Goal: Information Seeking & Learning: Learn about a topic

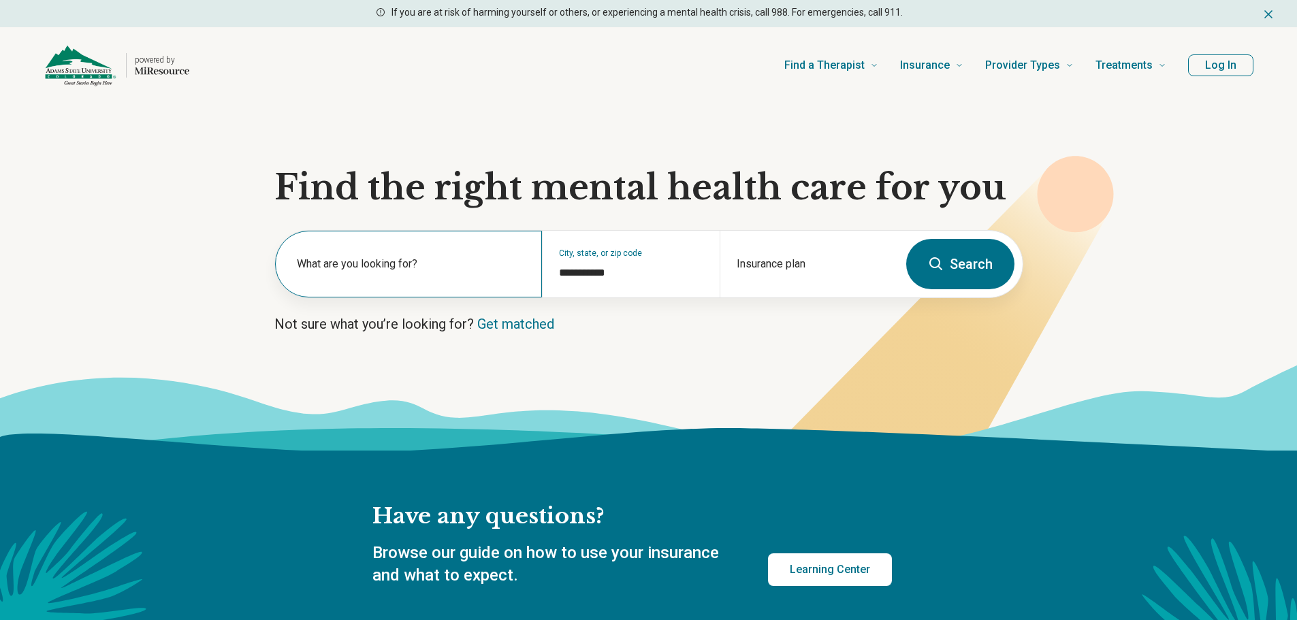
click at [382, 257] on label "What are you looking for?" at bounding box center [411, 264] width 229 height 16
click at [412, 269] on input "text" at bounding box center [411, 271] width 229 height 16
click at [933, 258] on icon at bounding box center [935, 263] width 13 height 13
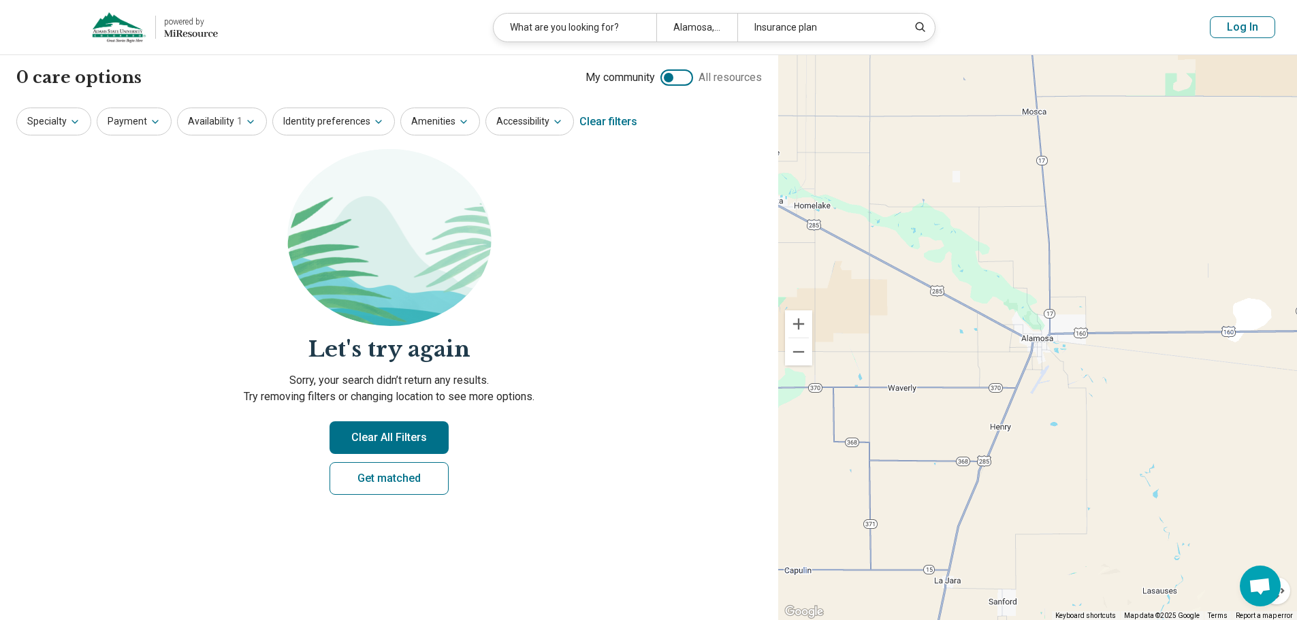
click at [683, 79] on div at bounding box center [676, 77] width 33 height 16
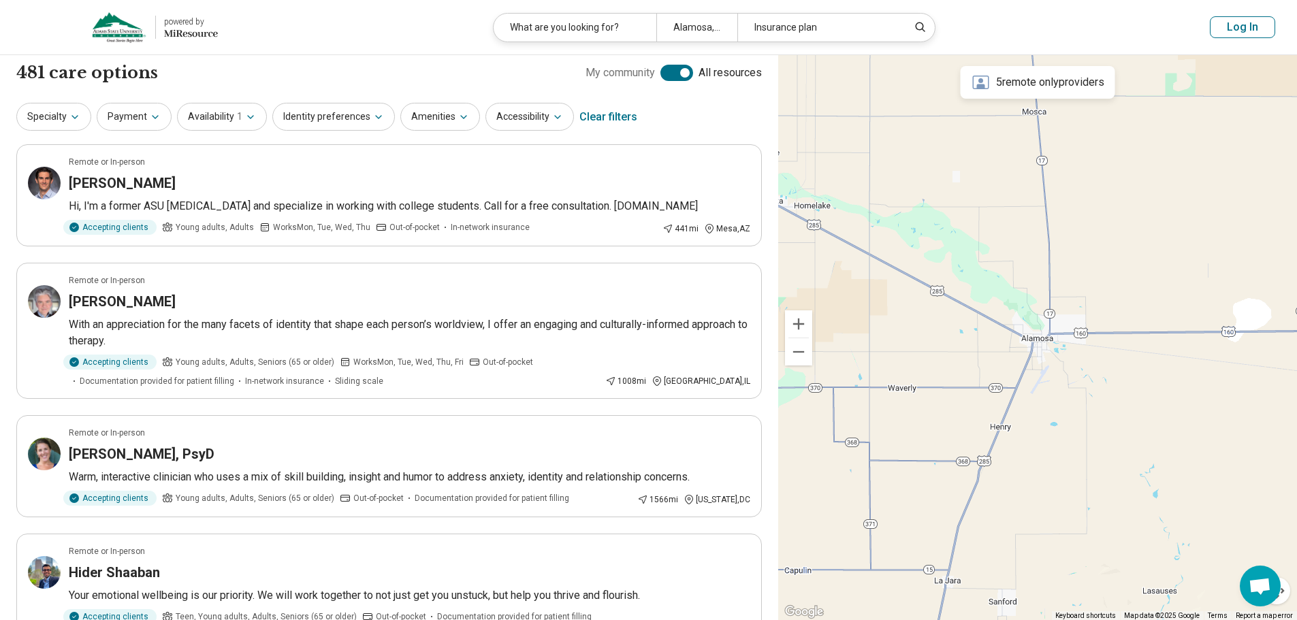
scroll to position [5, 0]
